Goal: Task Accomplishment & Management: Manage account settings

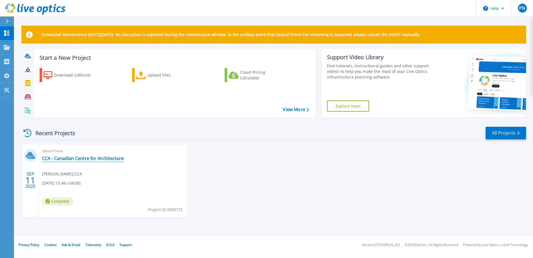
click at [84, 158] on link "CCA - Canadian Centre for Architecture" at bounding box center [83, 158] width 82 height 6
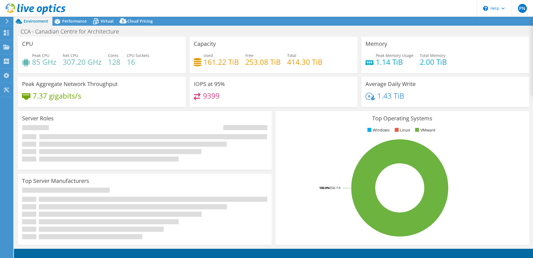
select select "USD"
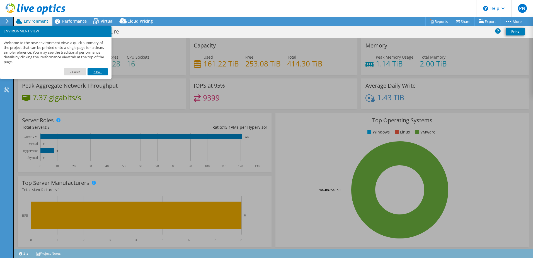
click at [96, 72] on link "Next" at bounding box center [98, 71] width 20 height 7
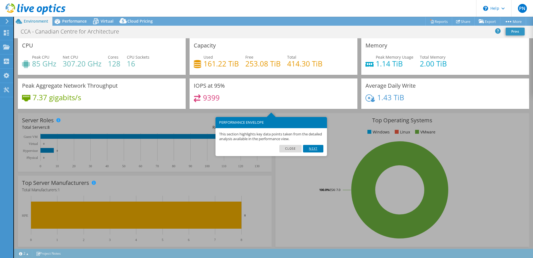
click at [316, 149] on link "Next" at bounding box center [313, 148] width 20 height 7
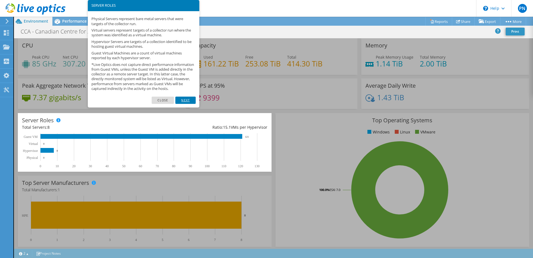
click at [186, 103] on link "Next" at bounding box center [185, 99] width 20 height 7
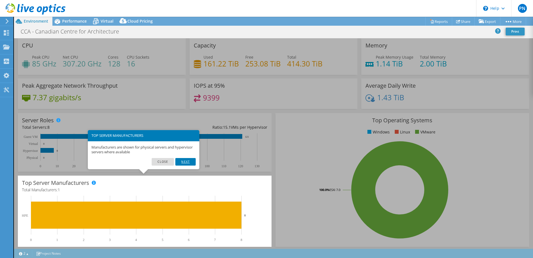
click at [189, 160] on link "Next" at bounding box center [185, 161] width 20 height 7
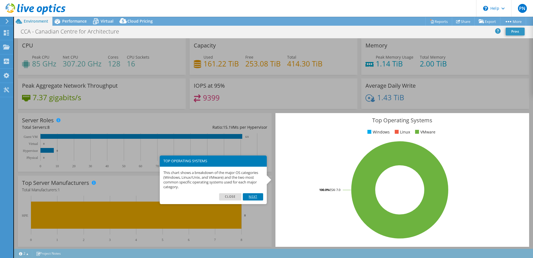
click at [255, 196] on link "Next" at bounding box center [253, 196] width 20 height 7
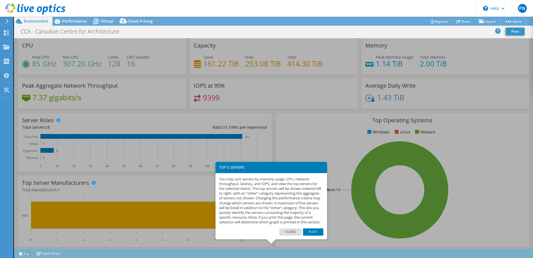
scroll to position [115, 0]
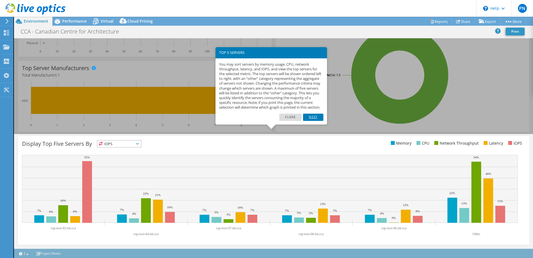
click at [311, 121] on link "Next" at bounding box center [313, 116] width 20 height 7
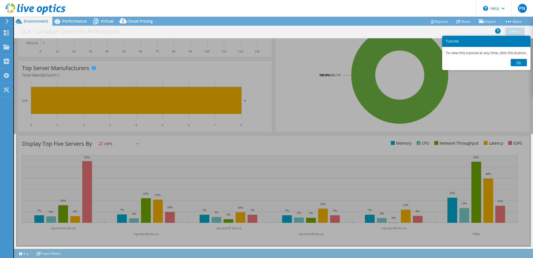
click at [526, 61] on link "Ok" at bounding box center [519, 62] width 16 height 7
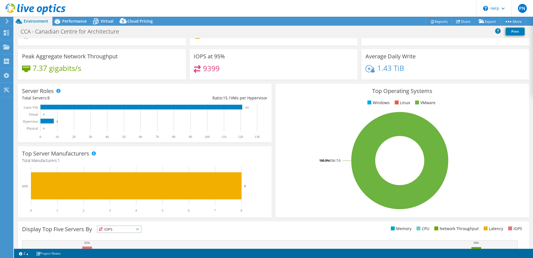
scroll to position [0, 0]
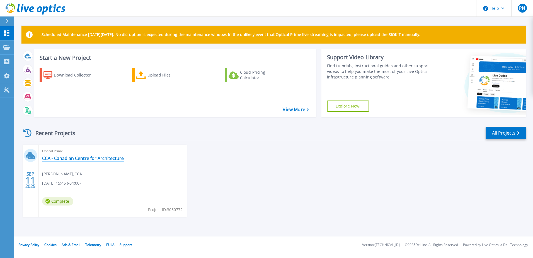
click at [78, 159] on link "CCA - Canadian Centre for Architecture" at bounding box center [83, 158] width 82 height 6
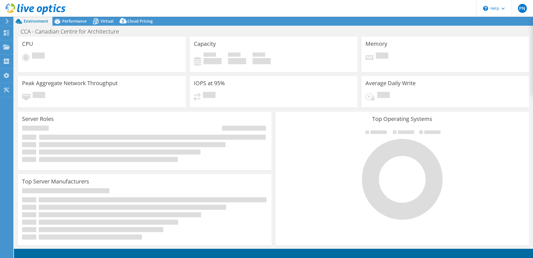
select select "USD"
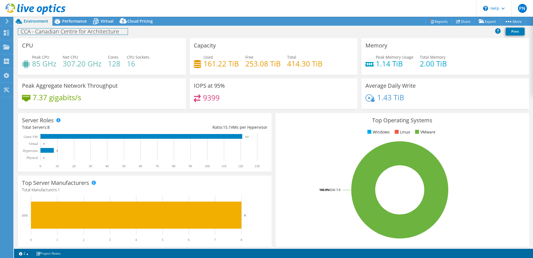
click at [94, 33] on h1 "CCA - Canadian Centre for Architecture" at bounding box center [73, 31] width 110 height 6
copy h1 "CCA - Canadian Centre for Architecture"
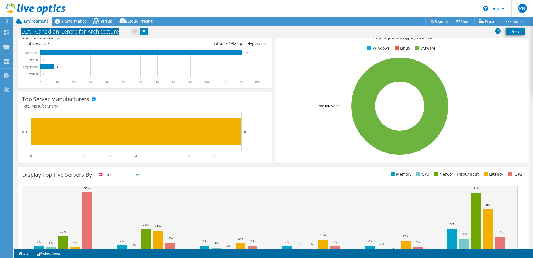
scroll to position [115, 0]
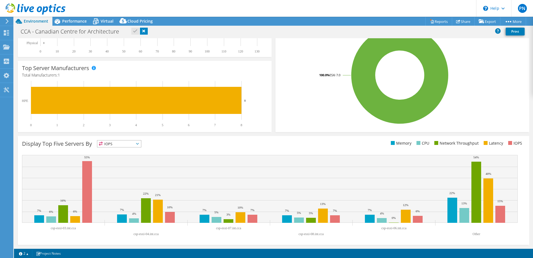
click at [125, 144] on span "IOPS" at bounding box center [119, 143] width 44 height 7
click at [119, 158] on li "Memory" at bounding box center [119, 159] width 44 height 8
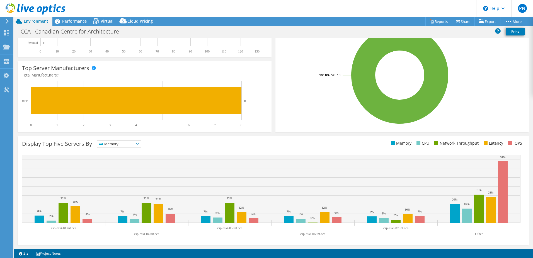
click at [127, 145] on span "Memory" at bounding box center [115, 143] width 37 height 7
click at [122, 165] on li "CPU" at bounding box center [119, 167] width 44 height 8
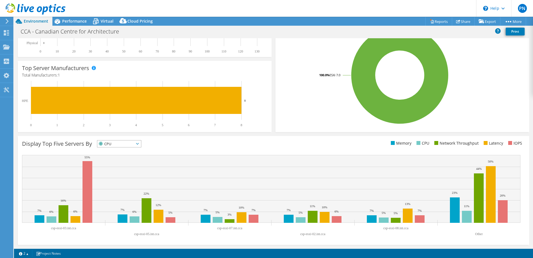
click at [122, 143] on span "CPU" at bounding box center [115, 143] width 37 height 7
click at [119, 173] on li "Network Throughput" at bounding box center [119, 174] width 44 height 8
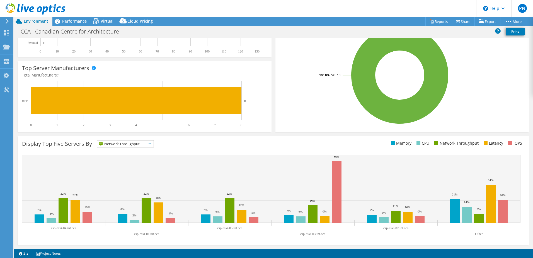
click at [125, 146] on span "Network Throughput" at bounding box center [121, 143] width 49 height 7
click at [121, 182] on li "Latency" at bounding box center [125, 182] width 56 height 8
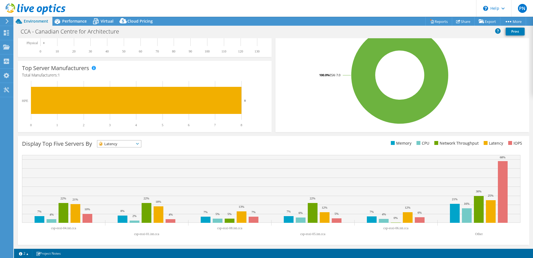
click at [130, 145] on span "Latency" at bounding box center [115, 143] width 37 height 7
click at [195, 144] on div "Display Top Five Servers By Latency IOPS" at bounding box center [147, 144] width 251 height 9
click at [75, 21] on span "Performance" at bounding box center [74, 20] width 25 height 5
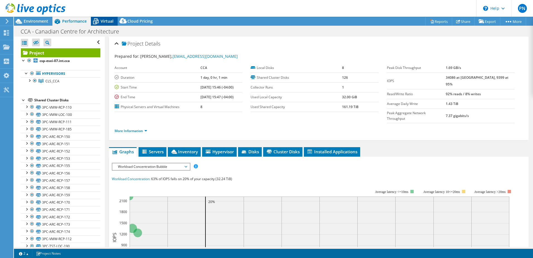
click at [108, 22] on span "Virtual" at bounding box center [107, 20] width 13 height 5
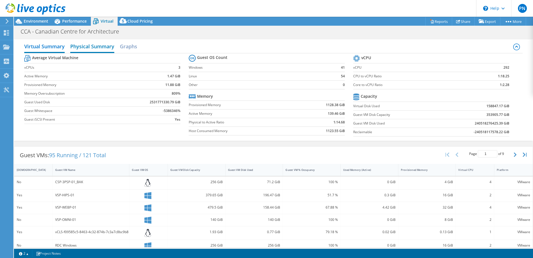
click at [87, 47] on h2 "Physical Summary" at bounding box center [92, 47] width 44 height 12
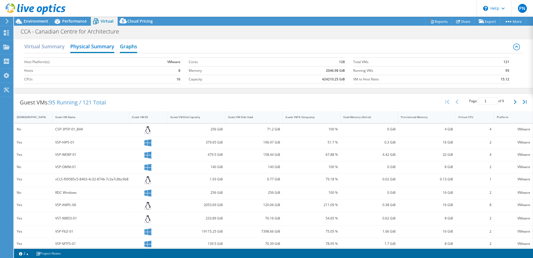
click at [128, 48] on h2 "Graphs" at bounding box center [128, 47] width 17 height 12
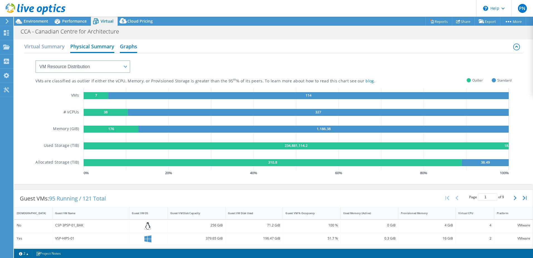
click at [97, 48] on h2 "Physical Summary" at bounding box center [92, 47] width 44 height 12
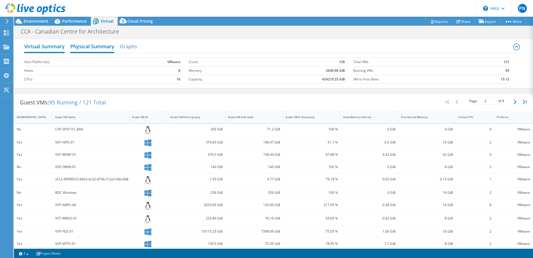
click at [49, 47] on h2 "Virtual Summary" at bounding box center [44, 47] width 40 height 12
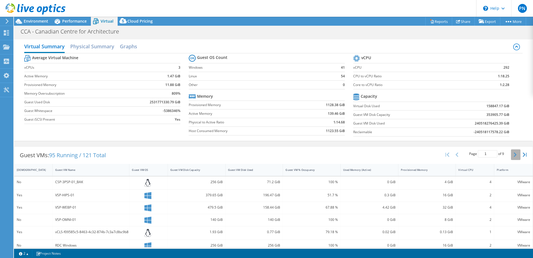
click at [514, 154] on icon "button" at bounding box center [515, 154] width 3 height 4
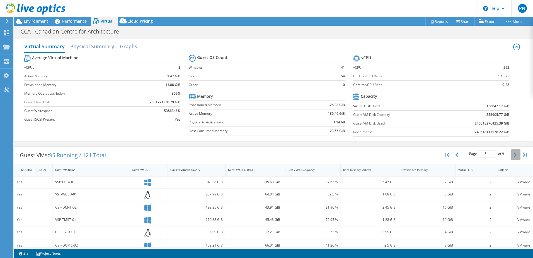
click at [514, 154] on icon "button" at bounding box center [515, 154] width 3 height 4
type input "8"
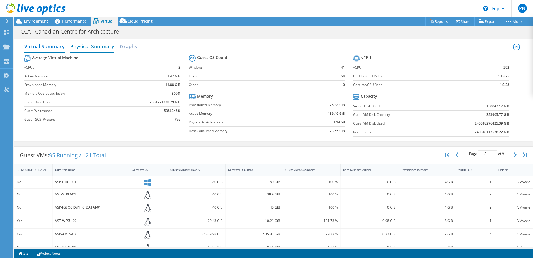
click at [84, 45] on h2 "Physical Summary" at bounding box center [92, 47] width 44 height 12
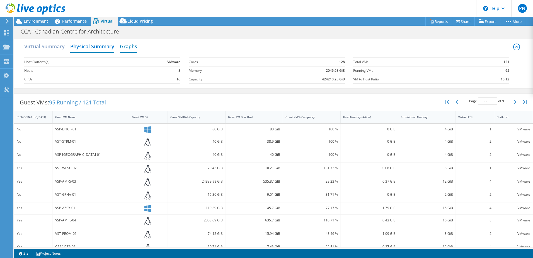
click at [127, 47] on h2 "Graphs" at bounding box center [128, 47] width 17 height 12
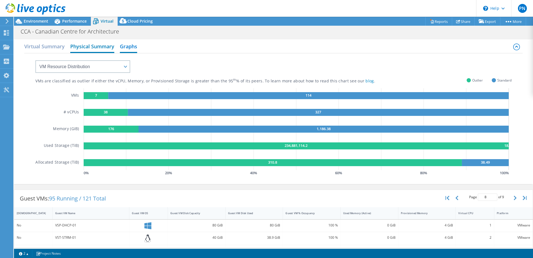
click at [96, 47] on h2 "Physical Summary" at bounding box center [92, 47] width 44 height 12
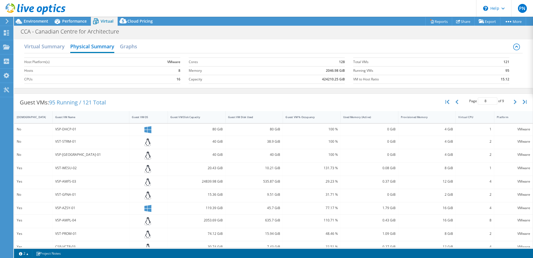
click at [25, 10] on use at bounding box center [36, 8] width 60 height 11
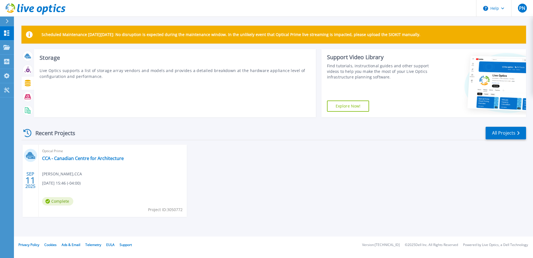
click at [28, 83] on icon at bounding box center [28, 83] width 6 height 6
click at [28, 98] on icon at bounding box center [28, 96] width 6 height 5
click at [29, 108] on icon at bounding box center [28, 110] width 6 height 6
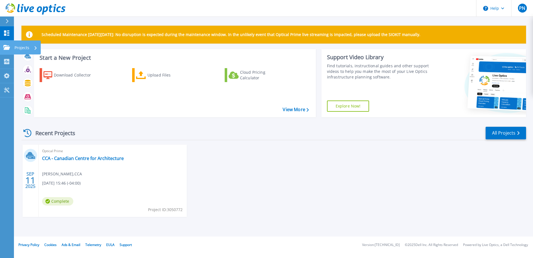
click at [7, 48] on icon at bounding box center [6, 47] width 7 height 5
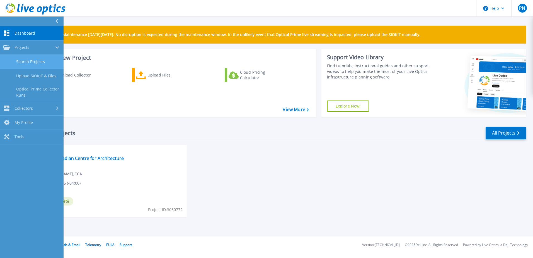
click at [37, 62] on link "Search Projects" at bounding box center [32, 62] width 64 height 14
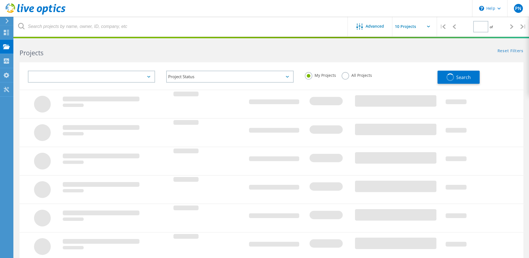
type input "1"
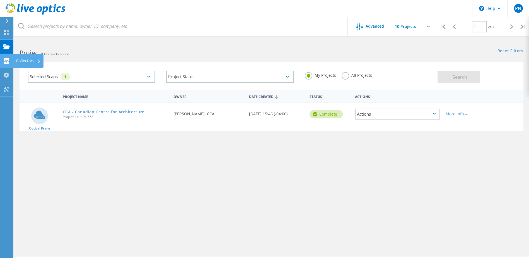
click at [5, 59] on use at bounding box center [6, 60] width 5 height 5
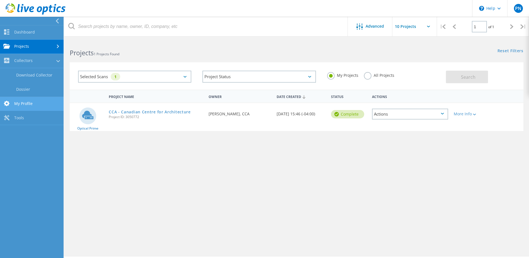
click at [25, 105] on link "My Profile" at bounding box center [32, 104] width 64 height 14
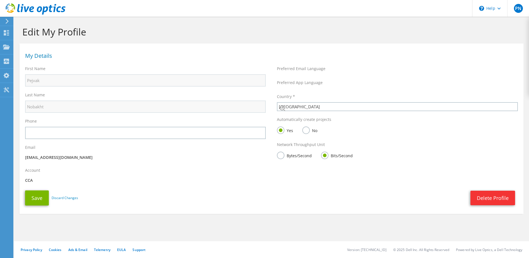
select select "37"
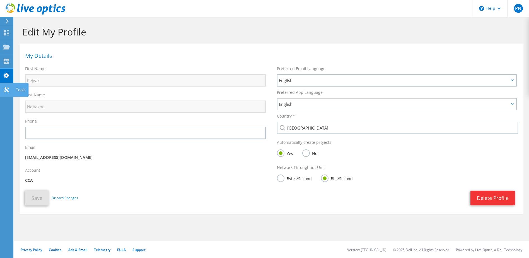
click at [15, 89] on div "Tools" at bounding box center [20, 90] width 15 height 14
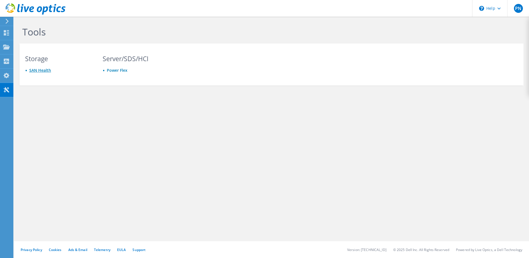
click at [40, 71] on link "SAN Health" at bounding box center [40, 69] width 22 height 5
